Goal: Find specific page/section: Find specific page/section

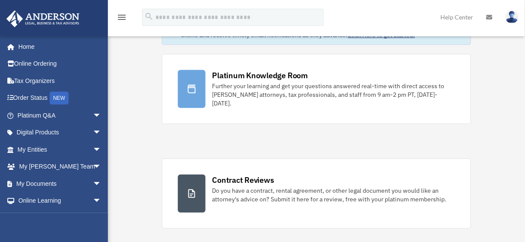
scroll to position [58, 0]
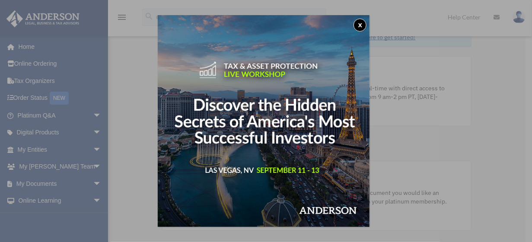
click at [362, 25] on button "x" at bounding box center [359, 25] width 13 height 13
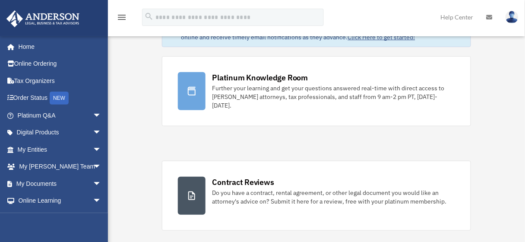
scroll to position [0, 0]
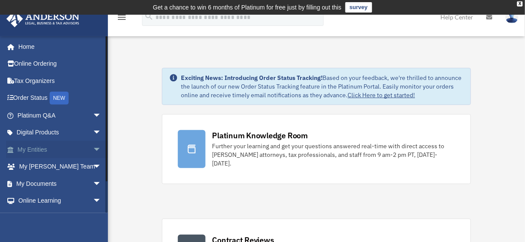
click at [24, 147] on link "My Entities arrow_drop_down" at bounding box center [60, 149] width 108 height 17
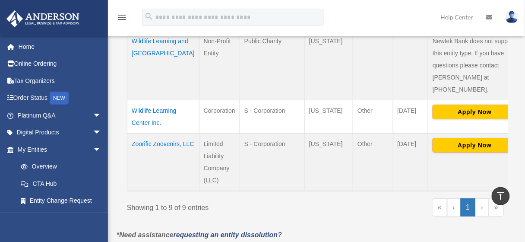
scroll to position [639, 0]
click at [141, 155] on td "Zoorific Zoovenirs, LLC" at bounding box center [163, 162] width 72 height 58
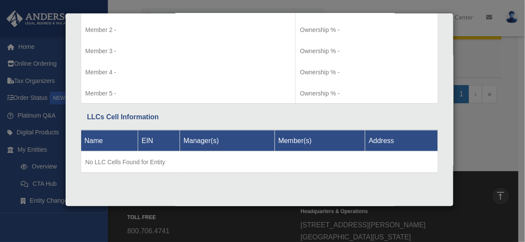
scroll to position [752, 0]
click at [481, 79] on div "Details × Articles Sent Organizational Date" at bounding box center [262, 121] width 525 height 242
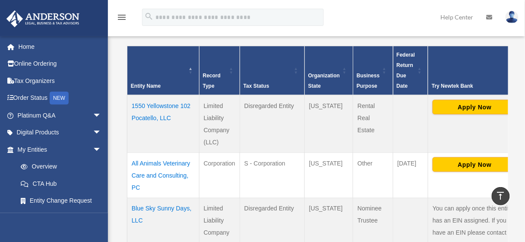
scroll to position [192, 0]
